Goal: Use online tool/utility: Use online tool/utility

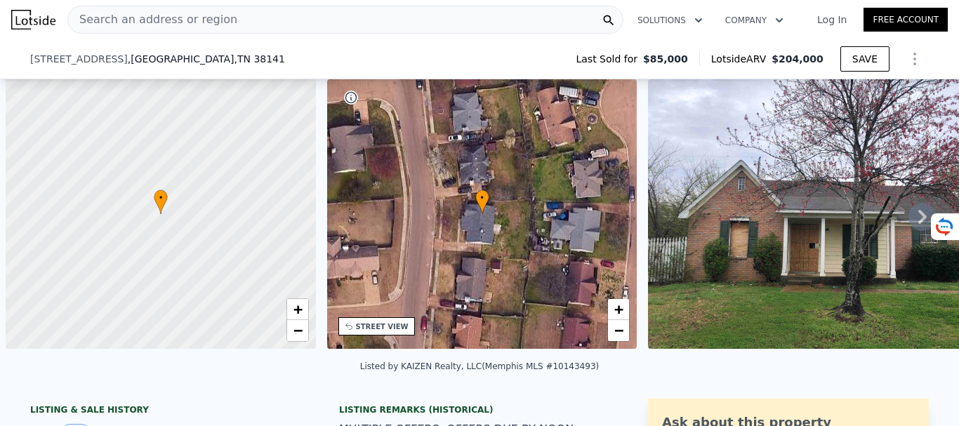
type input "4"
type input "$ 0"
type input "$ 100,569"
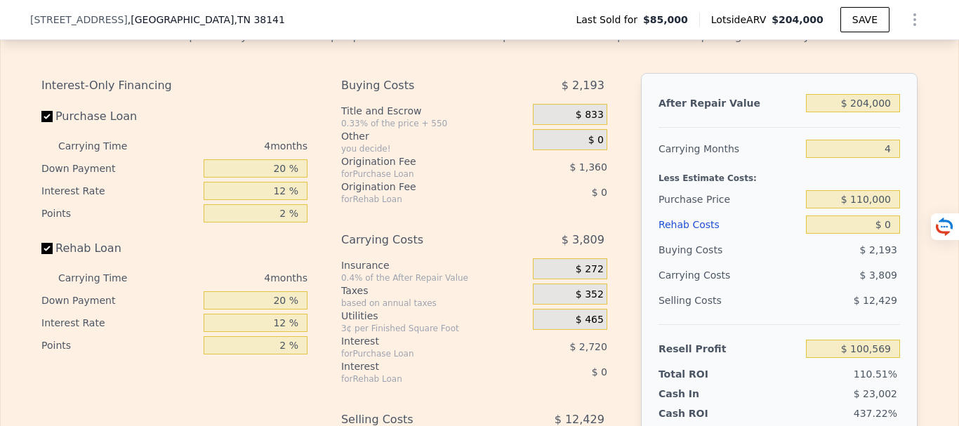
scroll to position [2102, 0]
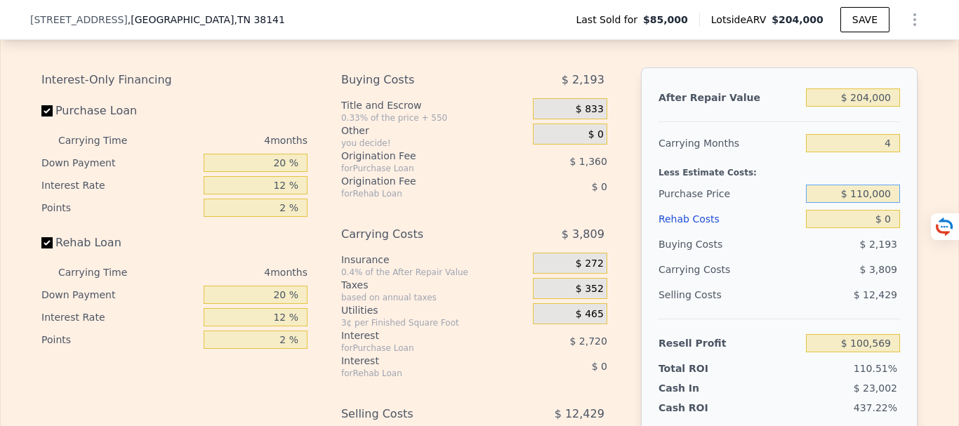
click at [869, 203] on input "$ 110,000" at bounding box center [853, 194] width 94 height 18
type input "$ 0"
click at [886, 152] on input "4" at bounding box center [853, 143] width 94 height 18
type input "6"
type input "$ 110,000"
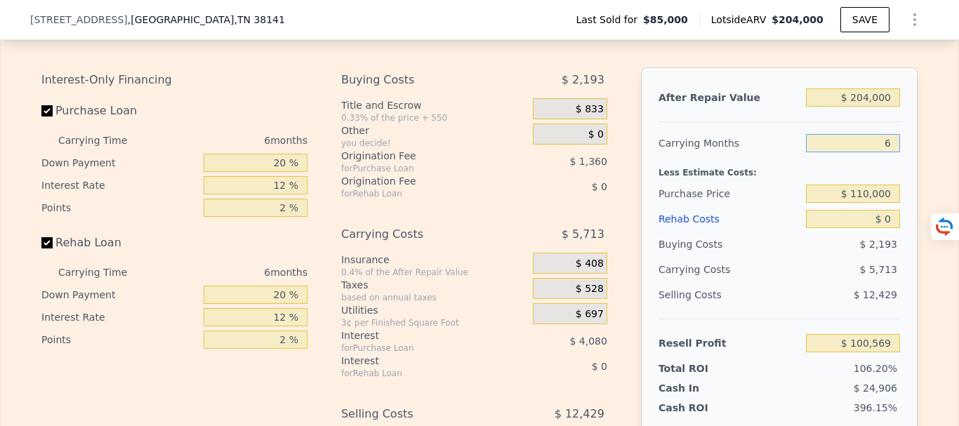
type input "$ 98,665"
type input "6"
click at [789, 202] on div "Purchase Price" at bounding box center [730, 193] width 142 height 25
click at [886, 228] on input "$ 0" at bounding box center [853, 219] width 94 height 18
type input "$ 4"
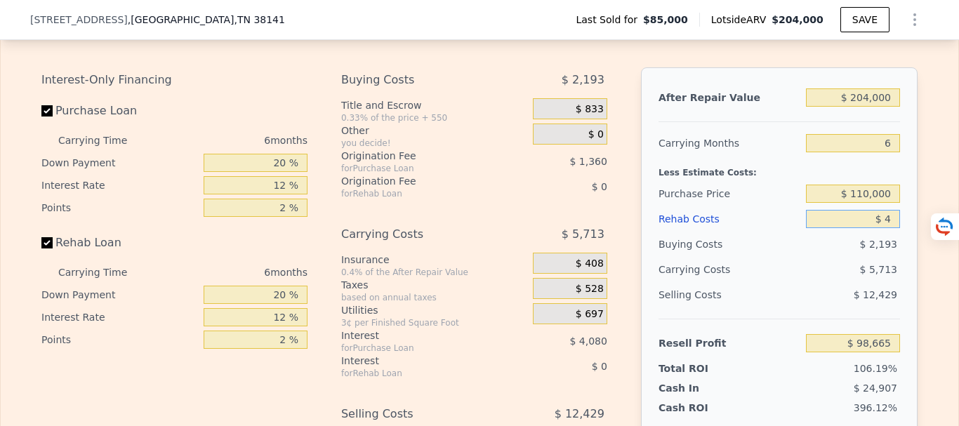
type input "$ 98,661"
type input "$ 42"
type input "$ 98,622"
type input "$ 420"
type input "$ 98,220"
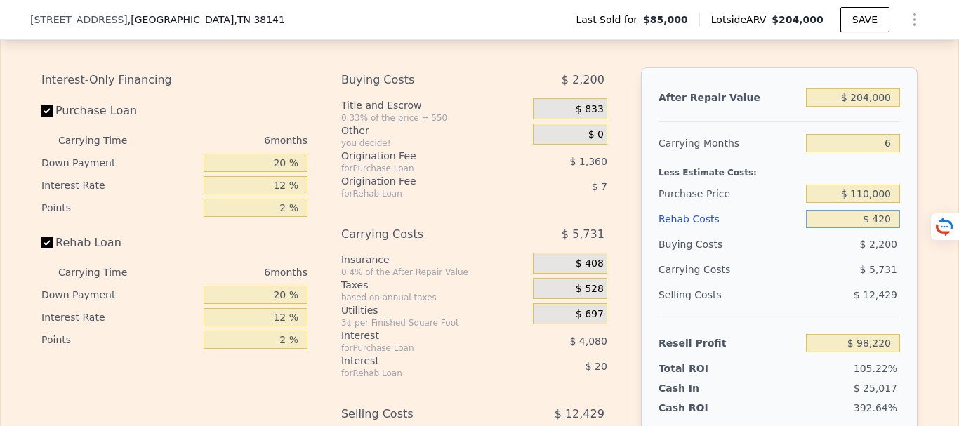
type input "$ 4,200"
type input "$ 94,194"
type input "$ 42,000"
type input "$ 53,977"
type input "$ 42,000"
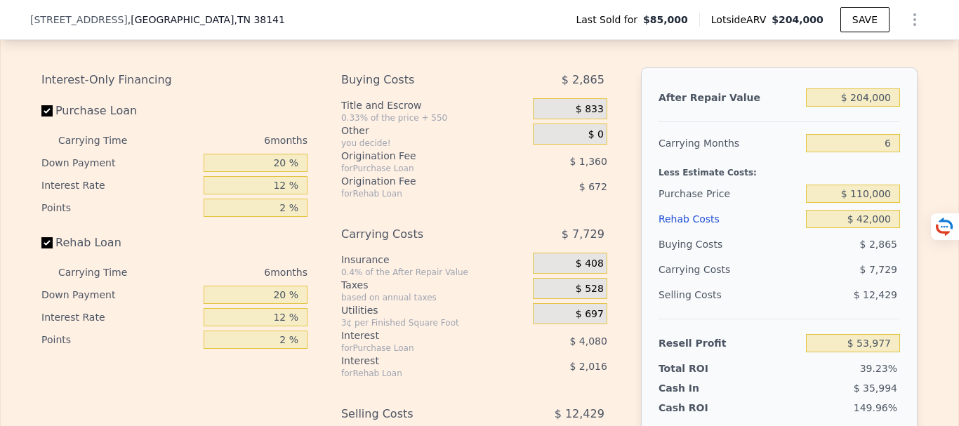
click at [785, 280] on div "$ 7,729" at bounding box center [826, 269] width 148 height 25
click at [766, 306] on div "Selling Costs" at bounding box center [730, 294] width 142 height 25
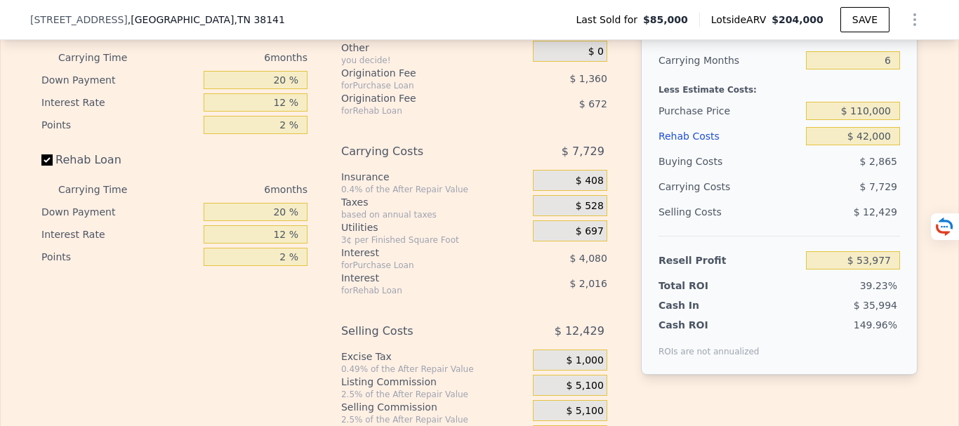
scroll to position [2173, 0]
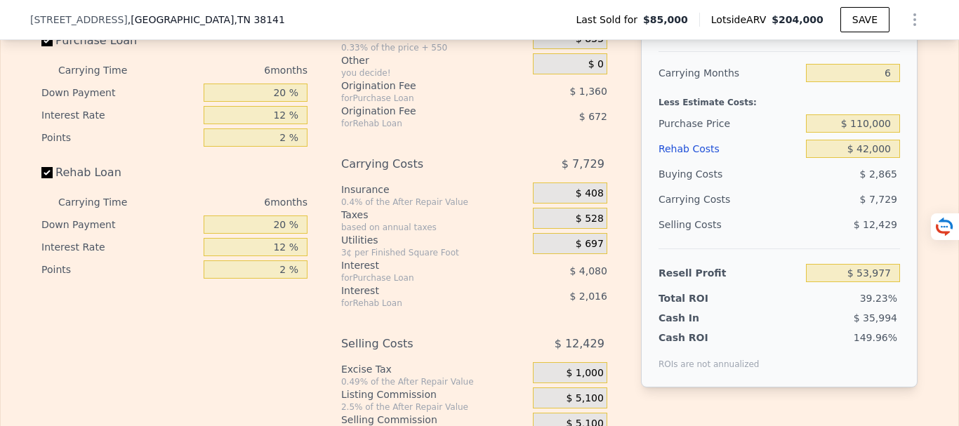
click at [799, 249] on div "Selling Costs $ 12,429" at bounding box center [780, 230] width 242 height 37
click at [777, 237] on div "Selling Costs" at bounding box center [730, 224] width 142 height 25
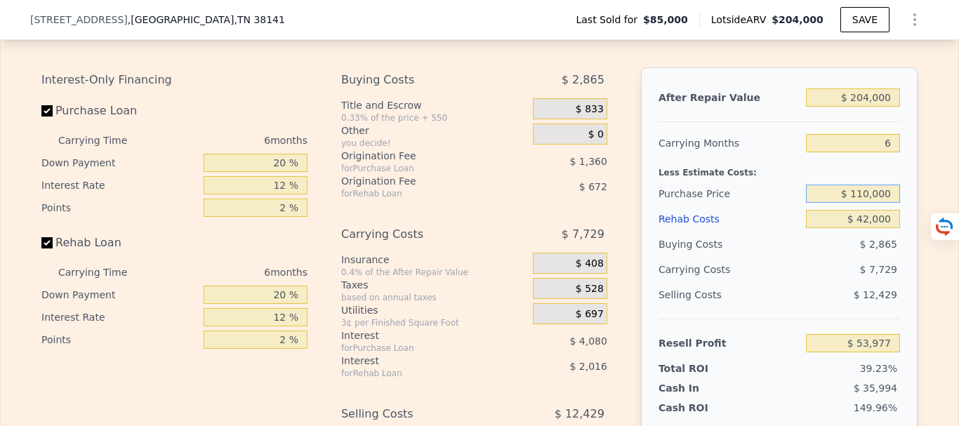
click at [867, 203] on input "$ 110,000" at bounding box center [853, 194] width 94 height 18
type input "$ 120,000"
click at [769, 257] on div "Buying Costs" at bounding box center [730, 244] width 142 height 25
type input "$ 16,620"
click at [867, 203] on input "$ 120,000" at bounding box center [853, 194] width 94 height 18
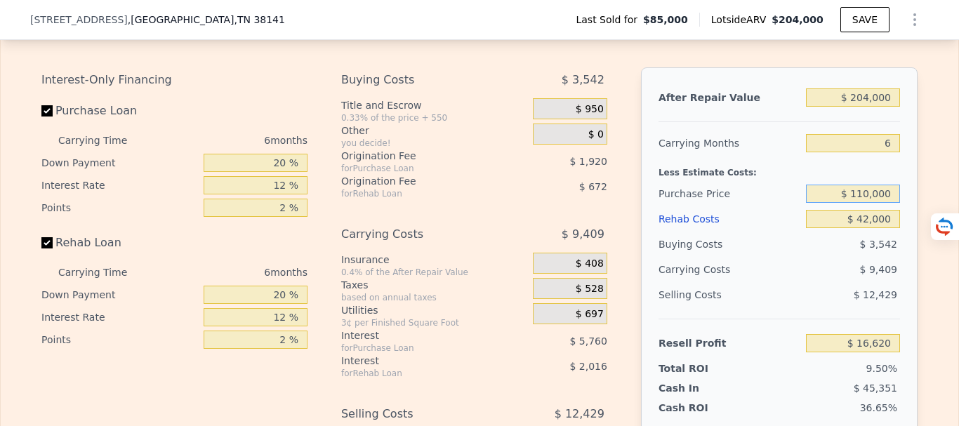
type input "$ 110,000"
click at [813, 282] on div "$ 9,409" at bounding box center [826, 269] width 148 height 25
type input "$ 27,294"
